Goal: Task Accomplishment & Management: Manage account settings

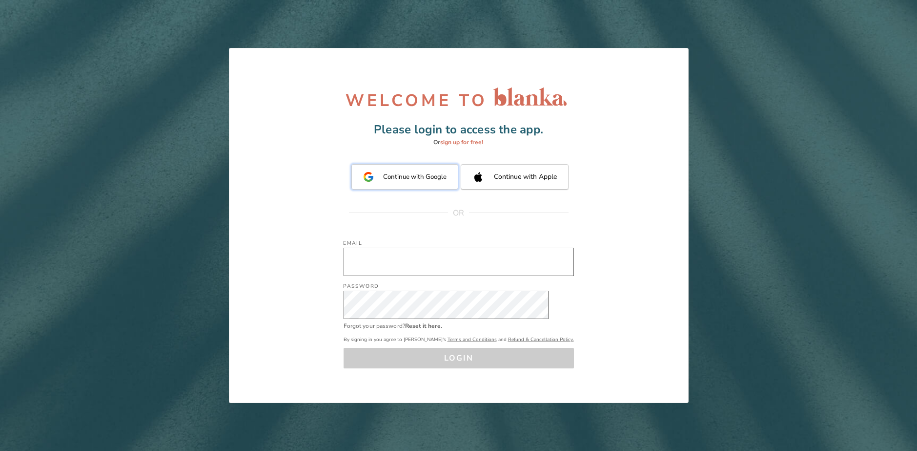
click at [410, 168] on button "Continue with Google" at bounding box center [405, 176] width 107 height 25
